Goal: Task Accomplishment & Management: Manage account settings

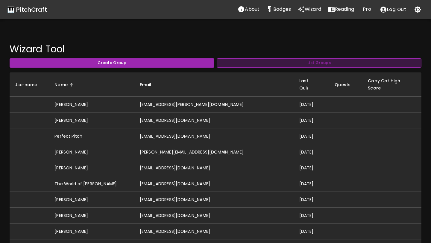
click at [243, 67] on button "List Groups" at bounding box center [319, 62] width 205 height 9
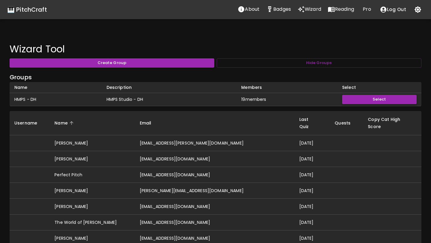
click at [359, 98] on button "Select" at bounding box center [379, 99] width 75 height 9
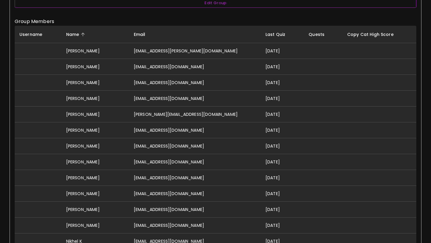
scroll to position [156, 0]
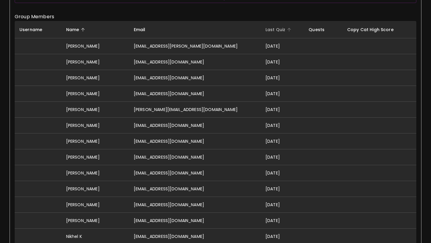
click at [265, 30] on span "Last Quiz" at bounding box center [279, 29] width 28 height 7
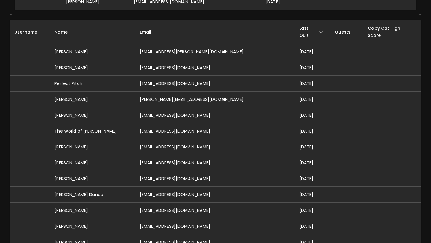
scroll to position [489, 0]
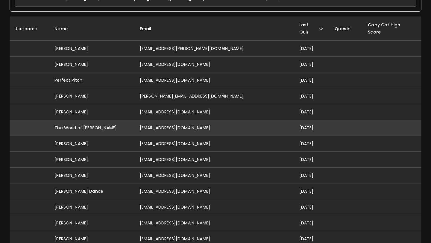
click at [202, 120] on td "[EMAIL_ADDRESS][DOMAIN_NAME]" at bounding box center [214, 128] width 159 height 16
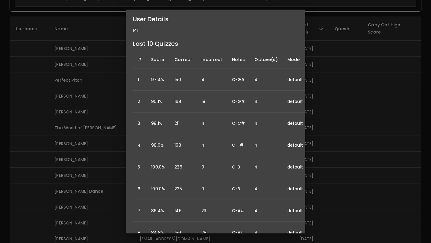
scroll to position [0, 0]
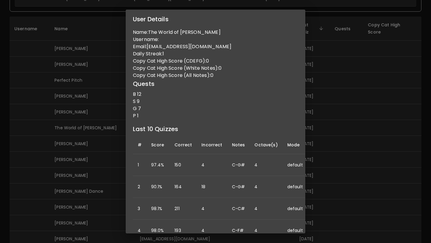
click at [340, 87] on div "User Details Name: The World of Yuri Username: Email: iuriferreira53@gmail.com …" at bounding box center [215, 121] width 431 height 243
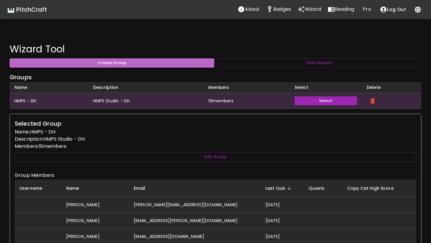
click at [193, 63] on button "Create Group" at bounding box center [112, 62] width 205 height 9
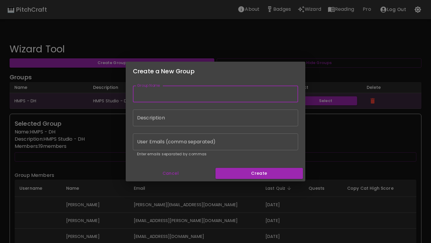
click at [191, 97] on input "Group Name" at bounding box center [215, 94] width 165 height 17
type input "test"
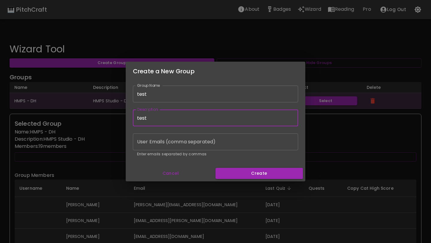
type input "test"
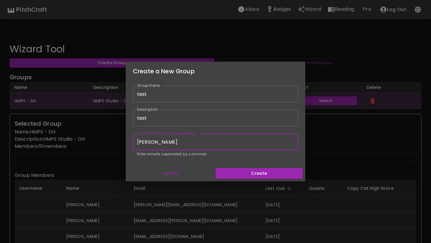
type input "[PERSON_NAME][EMAIL_ADDRESS][DOMAIN_NAME]"
click at [236, 175] on button "Create" at bounding box center [258, 173] width 87 height 11
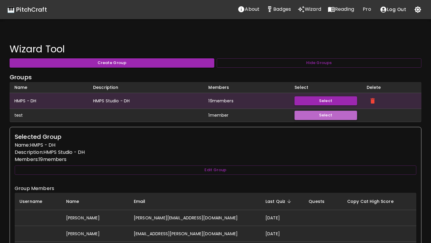
click at [314, 116] on button "Select" at bounding box center [325, 115] width 62 height 9
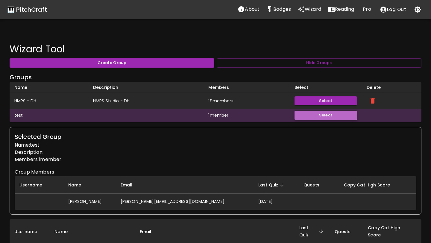
click at [314, 116] on button "Select" at bounding box center [325, 115] width 62 height 9
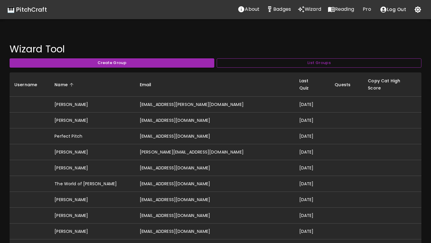
click at [282, 64] on button "List Groups" at bounding box center [319, 62] width 205 height 9
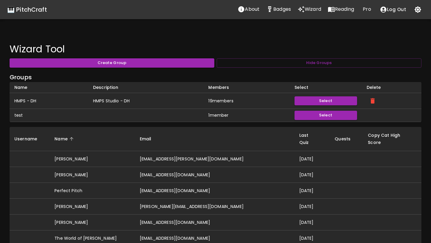
click at [371, 115] on td at bounding box center [392, 115] width 60 height 13
click at [375, 112] on td at bounding box center [392, 115] width 60 height 13
click at [336, 104] on button "Select" at bounding box center [325, 100] width 62 height 9
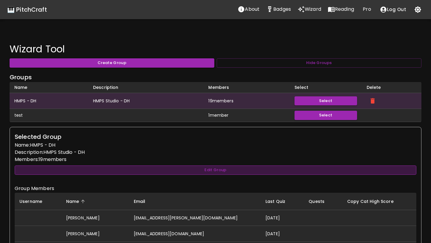
click at [308, 166] on button "Edit Group" at bounding box center [216, 169] width 402 height 9
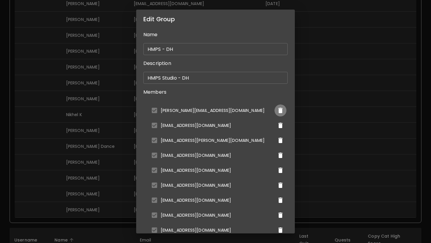
click at [278, 113] on icon "delete" at bounding box center [280, 110] width 4 height 5
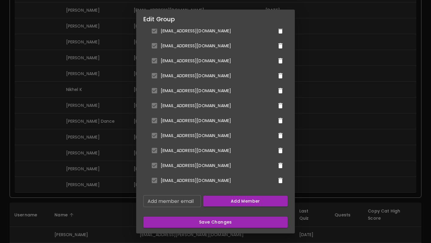
scroll to position [324, 0]
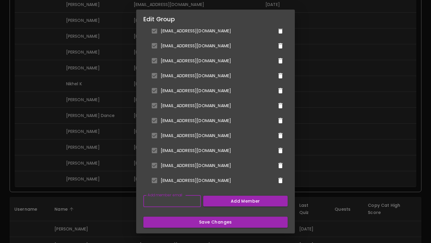
click at [190, 198] on div "Add member email Add member email" at bounding box center [171, 201] width 57 height 12
type input "[PERSON_NAME][EMAIL_ADDRESS][DOMAIN_NAME]"
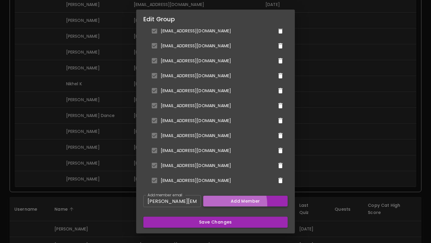
click at [217, 205] on button "Add Member" at bounding box center [245, 201] width 85 height 11
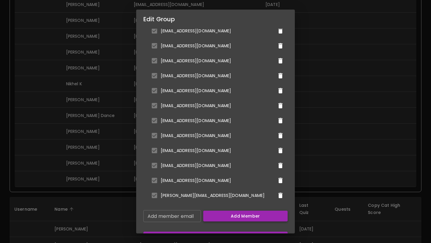
scroll to position [199, 0]
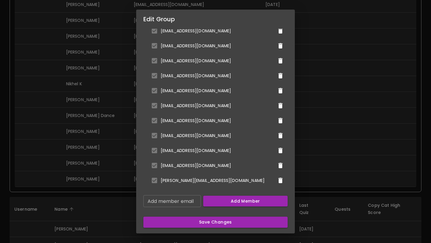
click at [307, 157] on div "Edit Group Name HMPS - DH ​ Description HMPS Studio - DH ​ Members pitchcraft43…" at bounding box center [215, 121] width 431 height 243
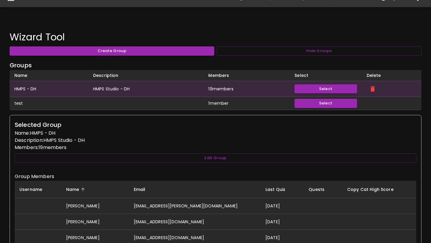
scroll to position [0, 0]
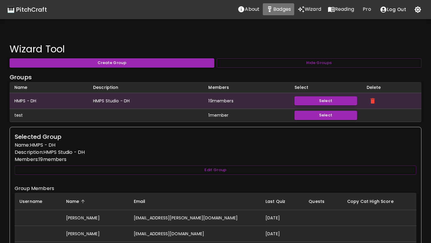
click at [280, 7] on p "Badges" at bounding box center [282, 9] width 18 height 7
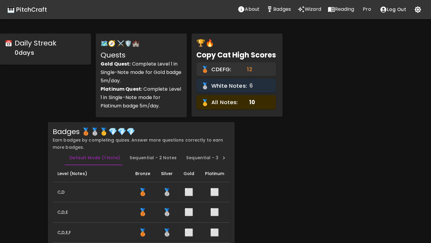
click at [316, 10] on p "Wizard" at bounding box center [313, 9] width 16 height 7
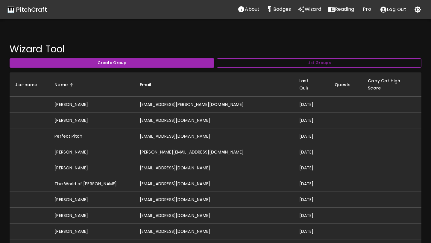
click at [314, 63] on button "List Groups" at bounding box center [319, 62] width 205 height 9
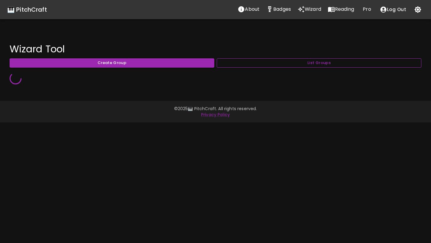
click at [338, 66] on button "List Groups" at bounding box center [319, 62] width 205 height 9
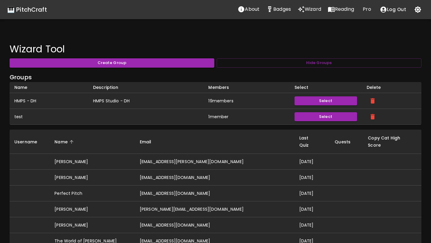
click at [376, 118] on icon "delete" at bounding box center [372, 116] width 7 height 7
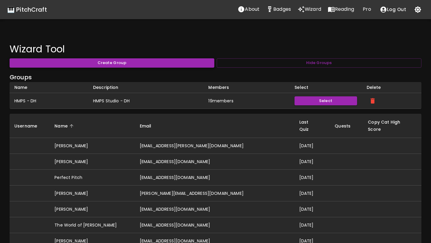
click at [190, 63] on button "Create Group" at bounding box center [112, 62] width 205 height 9
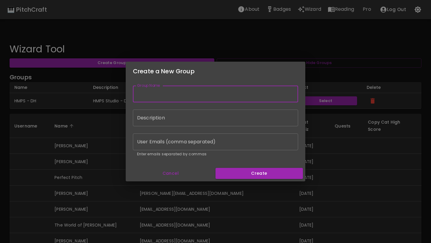
click at [191, 91] on input "Group Name" at bounding box center [215, 94] width 165 height 17
type input "test2"
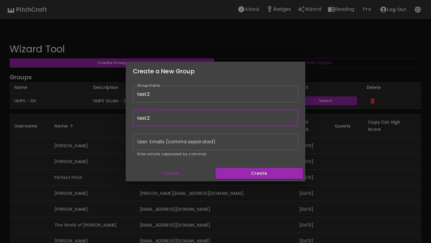
type input "test2"
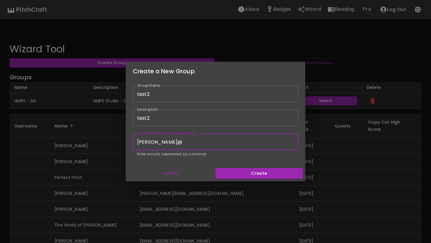
type input "[PERSON_NAME][EMAIL_ADDRESS][DOMAIN_NAME]"
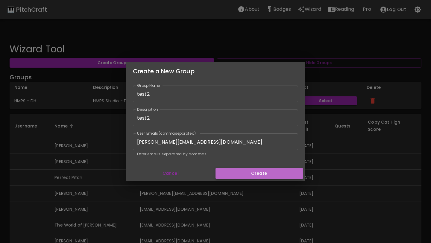
click at [231, 172] on button "Create" at bounding box center [258, 173] width 87 height 11
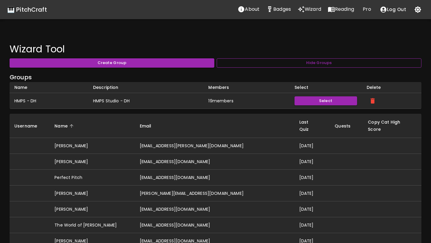
click at [289, 62] on button "Hide Groups" at bounding box center [319, 62] width 205 height 9
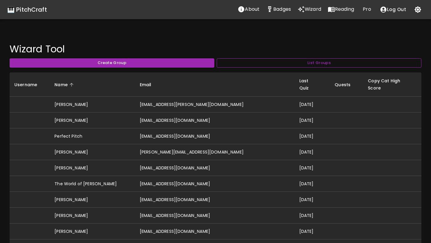
click at [289, 62] on button "List Groups" at bounding box center [319, 62] width 205 height 9
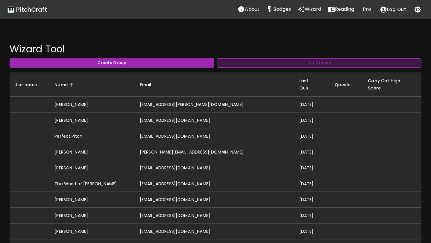
click at [227, 63] on button "List Groups" at bounding box center [319, 62] width 205 height 9
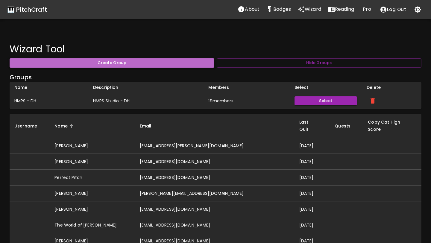
click at [196, 65] on button "Create Group" at bounding box center [112, 62] width 205 height 9
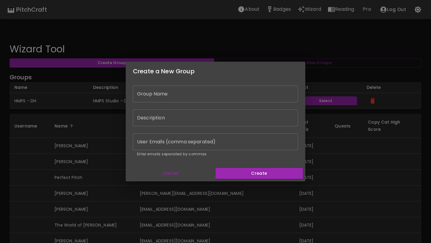
click at [187, 93] on input "Group Name" at bounding box center [215, 94] width 165 height 17
type input "test2"
type input "test3"
click at [178, 96] on input "test2" at bounding box center [215, 94] width 165 height 17
type input "test3"
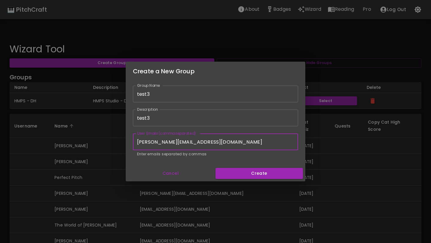
type input "[PERSON_NAME][EMAIL_ADDRESS][DOMAIN_NAME]"
click at [245, 116] on input "test3" at bounding box center [215, 118] width 165 height 17
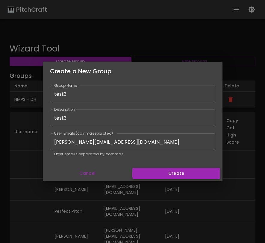
click at [192, 174] on button "Create" at bounding box center [175, 173] width 87 height 11
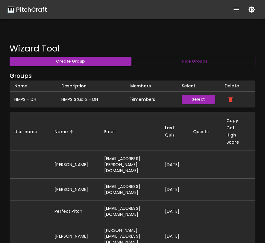
click at [116, 61] on button "Create Group" at bounding box center [71, 61] width 122 height 9
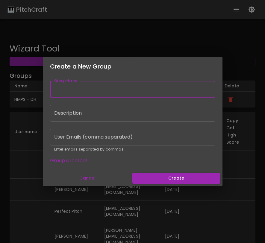
click at [122, 95] on input "Group Name" at bounding box center [132, 89] width 165 height 17
type input "test"
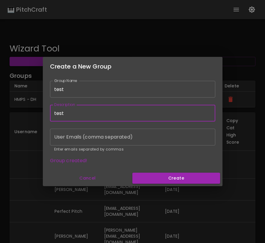
type input "test"
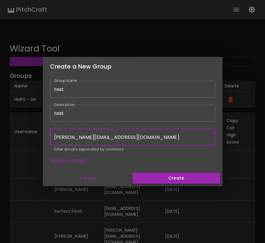
type input "[PERSON_NAME][EMAIL_ADDRESS][DOMAIN_NAME]"
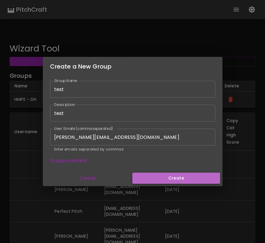
click at [167, 175] on button "Create" at bounding box center [175, 178] width 87 height 11
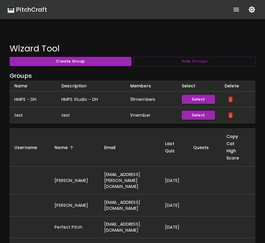
click at [230, 115] on icon "delete" at bounding box center [230, 115] width 4 height 5
